Goal: Communication & Community: Connect with others

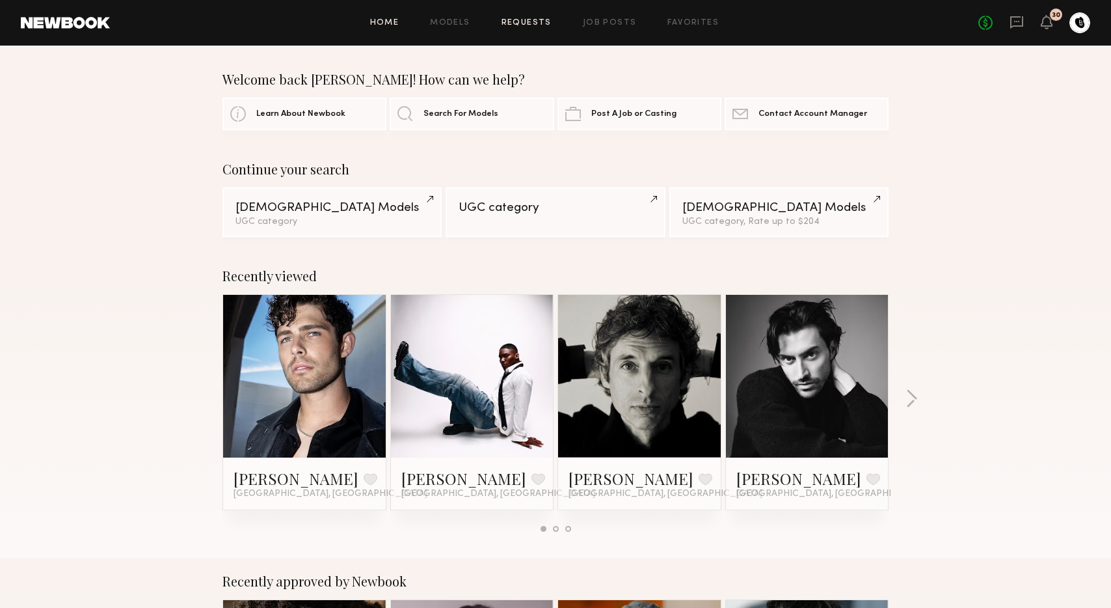
click at [541, 26] on link "Requests" at bounding box center [527, 23] width 50 height 8
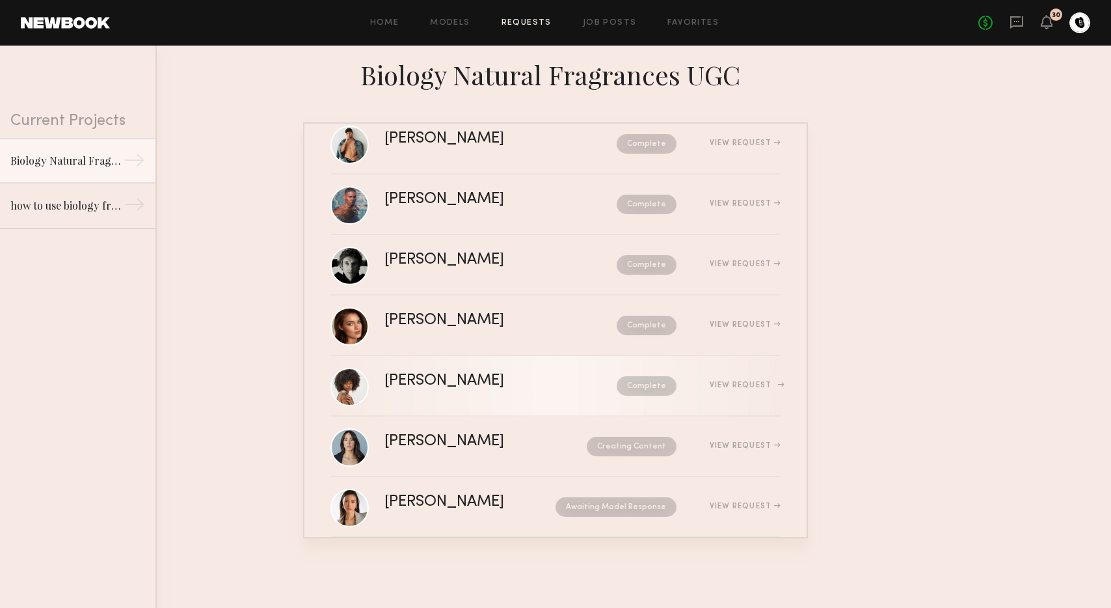
scroll to position [56, 0]
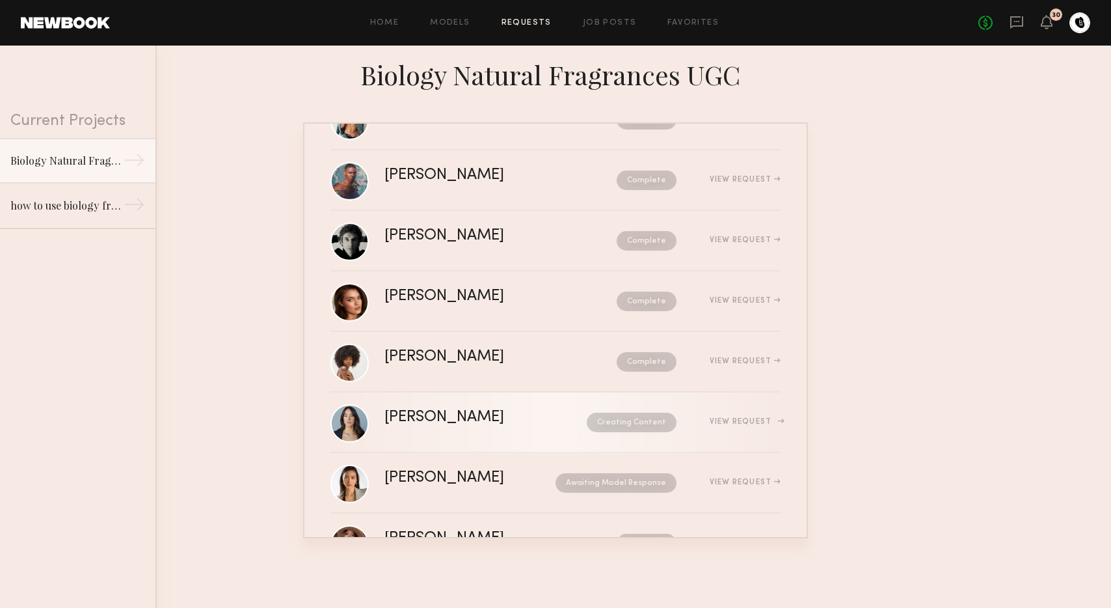
click at [502, 433] on div "[PERSON_NAME] Creating Content View Request" at bounding box center [582, 422] width 396 height 25
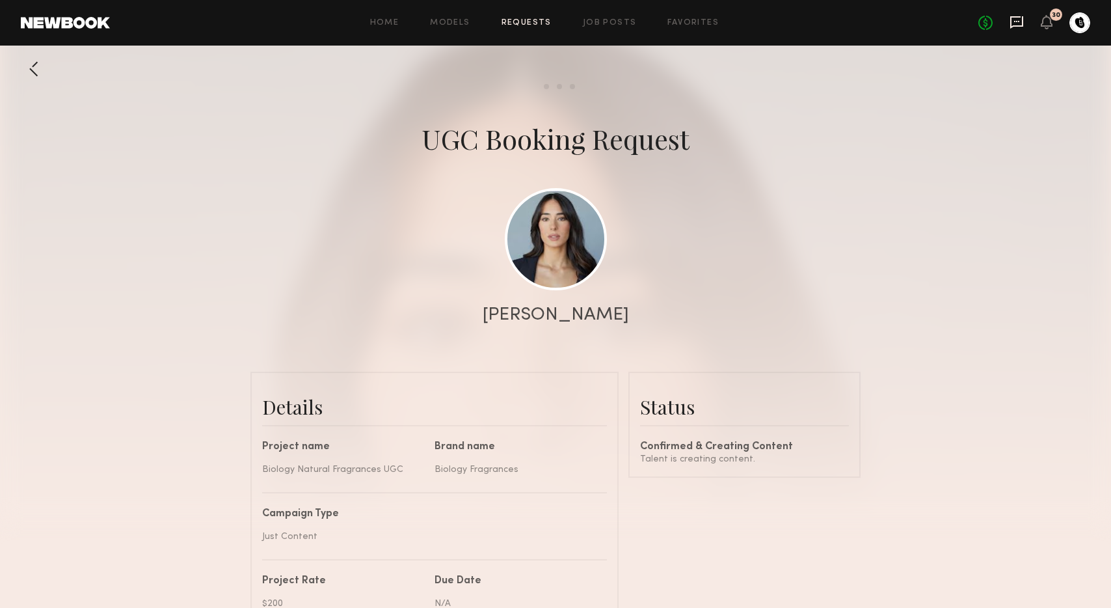
click at [1021, 20] on icon at bounding box center [1017, 22] width 14 height 14
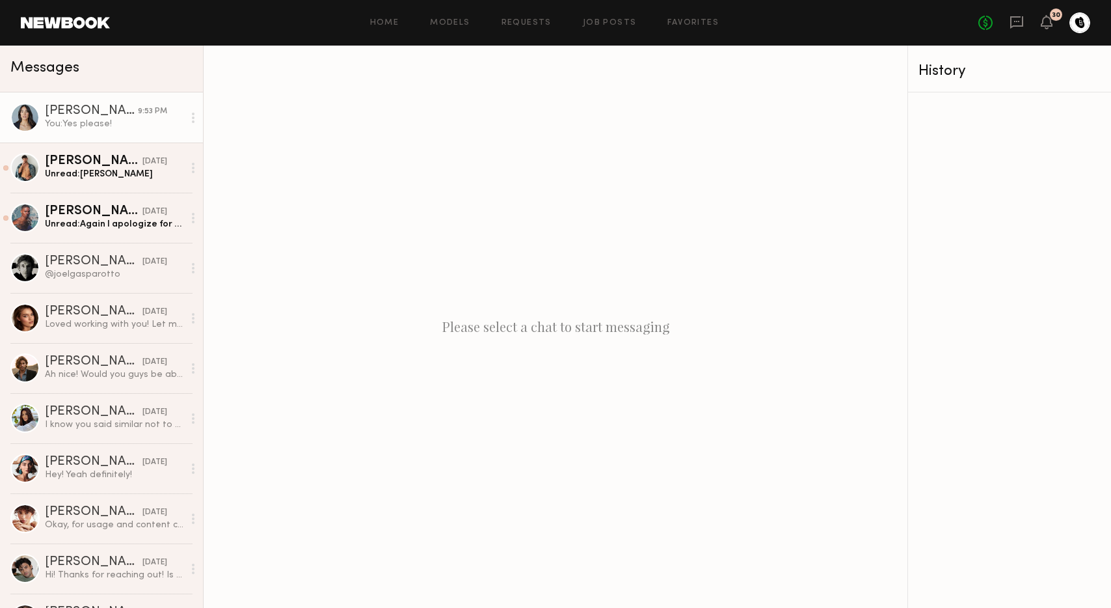
click at [111, 122] on div "You: Yes please!" at bounding box center [114, 124] width 139 height 12
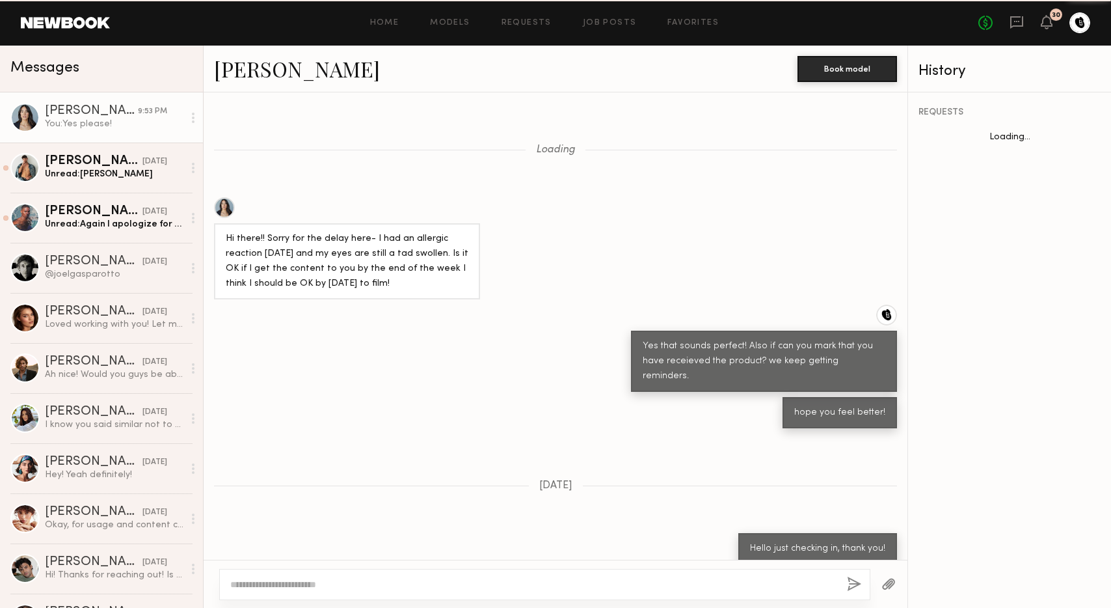
scroll to position [724, 0]
